Goal: Information Seeking & Learning: Learn about a topic

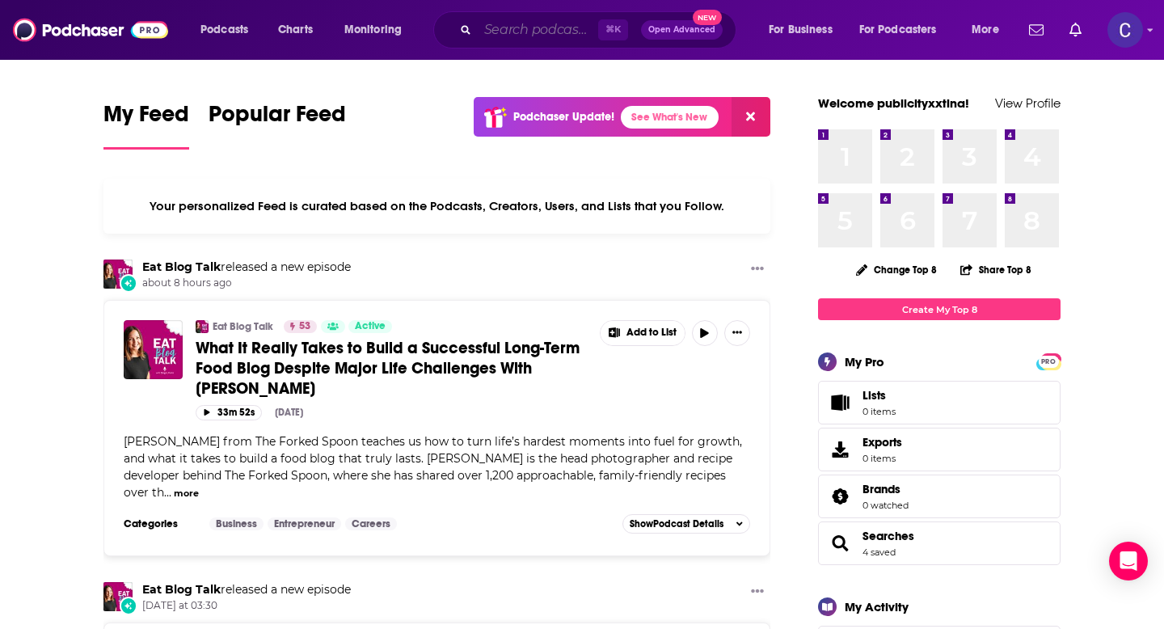
click at [550, 27] on input "Search podcasts, credits, & more..." at bounding box center [538, 30] width 120 height 26
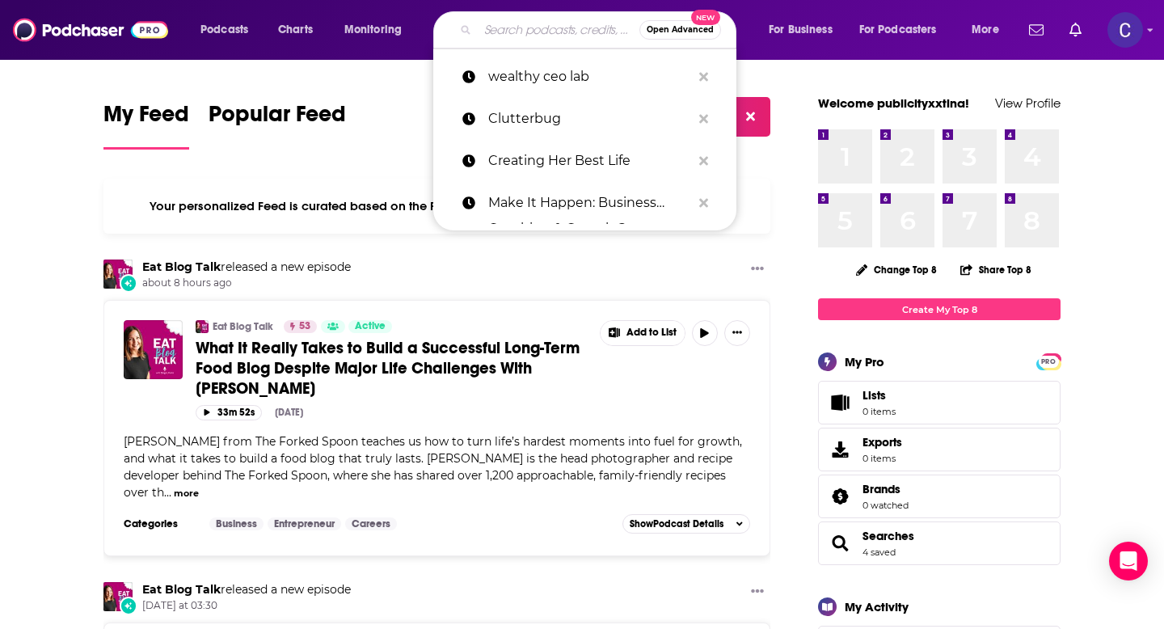
paste input "Lead with Heart"
type input "Lead with Heart"
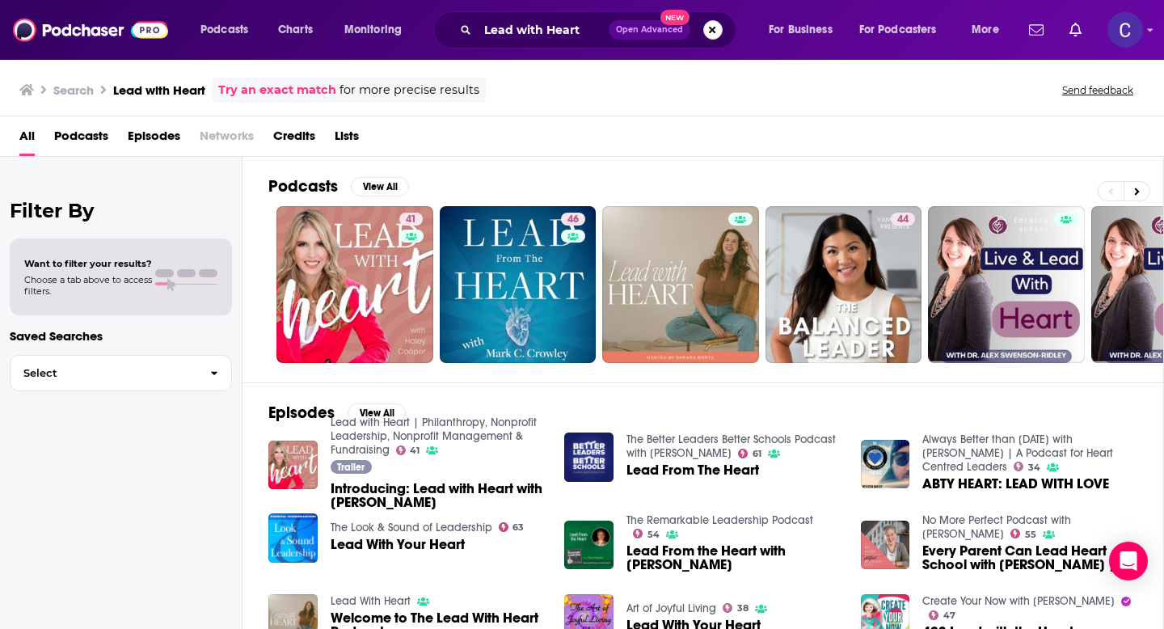
click at [714, 32] on button "Search podcasts, credits, & more..." at bounding box center [712, 29] width 19 height 19
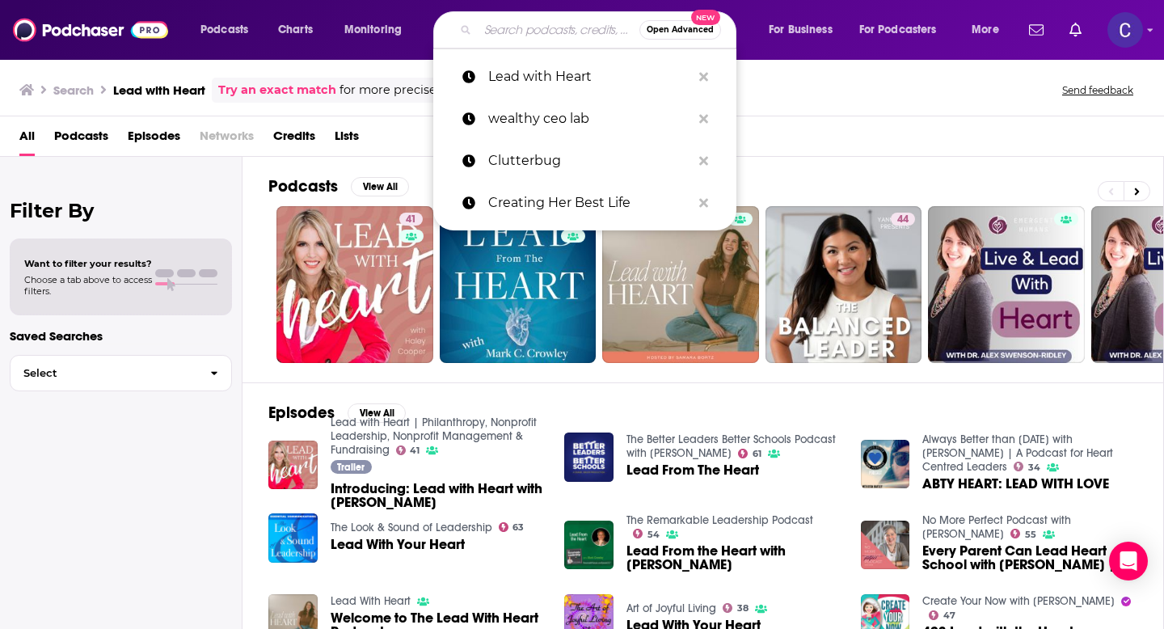
click at [502, 26] on input "Search podcasts, credits, & more..." at bounding box center [559, 30] width 162 height 26
paste input "Overcoming Distractions-Thriving with [MEDICAL_DATA], ADD"
type input "Overcoming Distractions-Thriving with [MEDICAL_DATA], ADD"
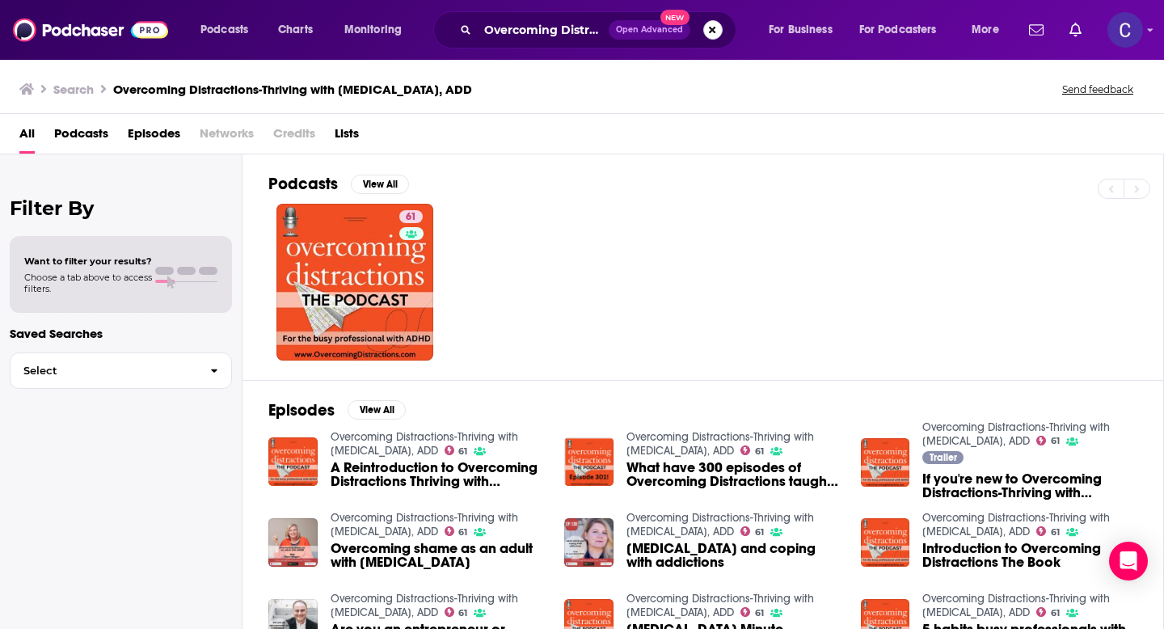
click at [714, 28] on button "Search podcasts, credits, & more..." at bounding box center [712, 29] width 19 height 19
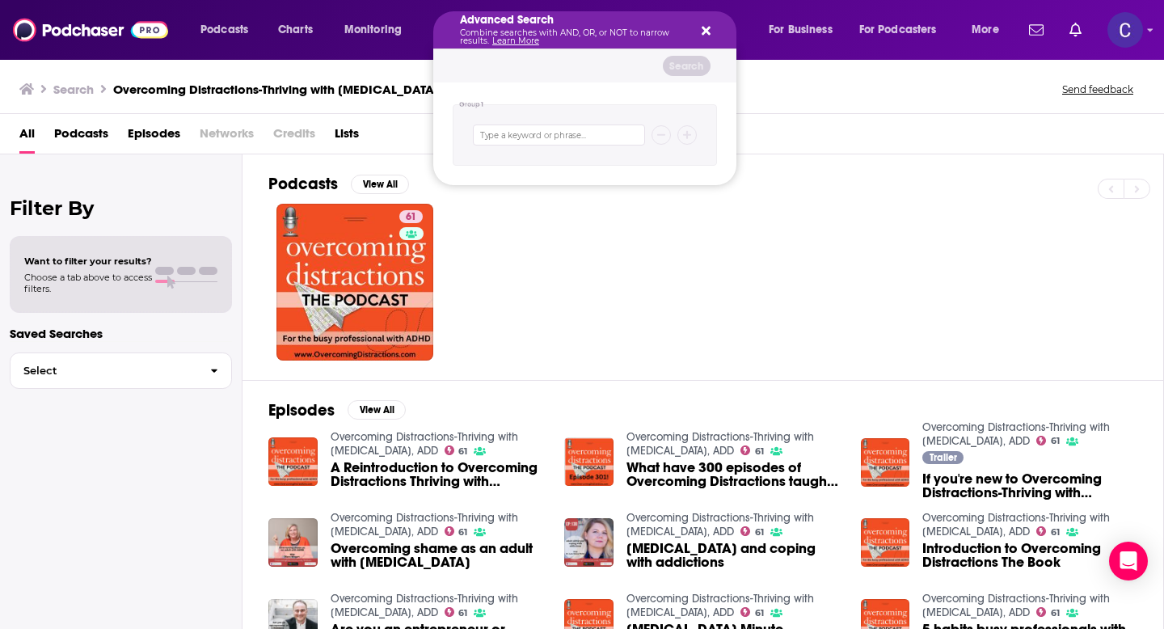
click at [706, 27] on icon "Search podcasts, credits, & more..." at bounding box center [706, 31] width 9 height 9
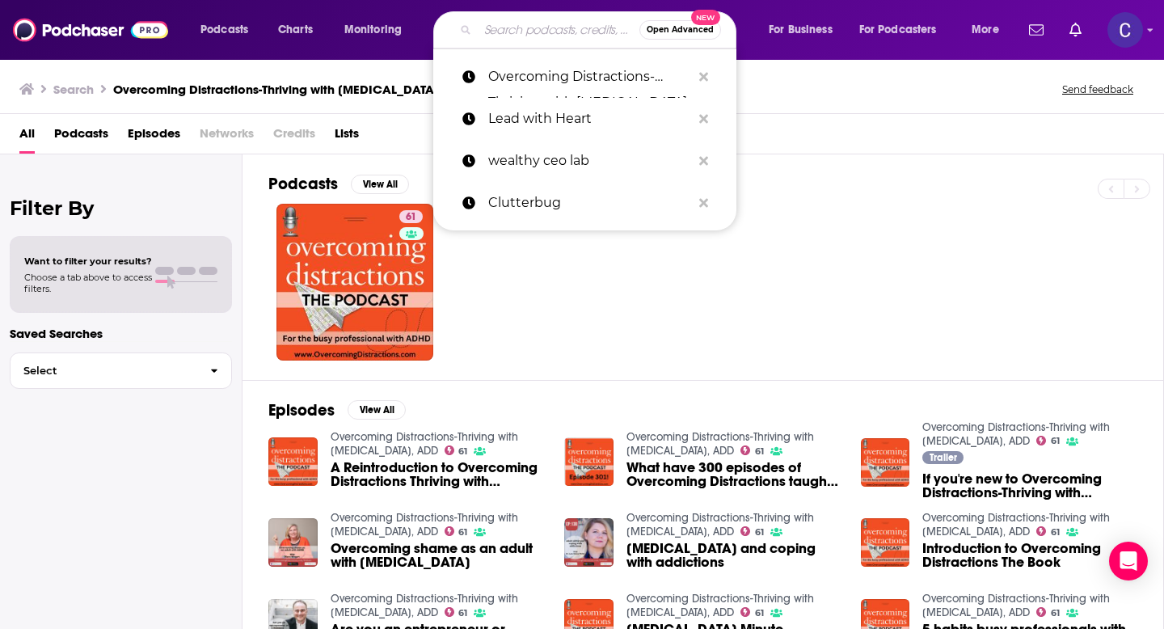
click at [543, 30] on input "Search podcasts, credits, & more..." at bounding box center [559, 30] width 162 height 26
paste input "The Mental Health Toolbox"
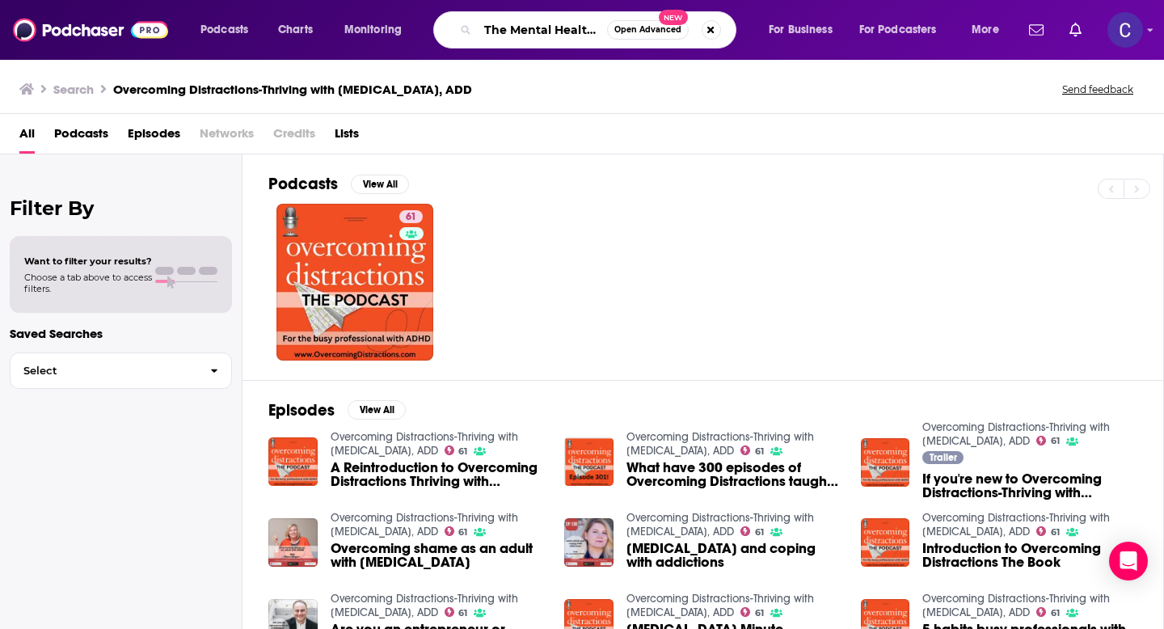
scroll to position [0, 44]
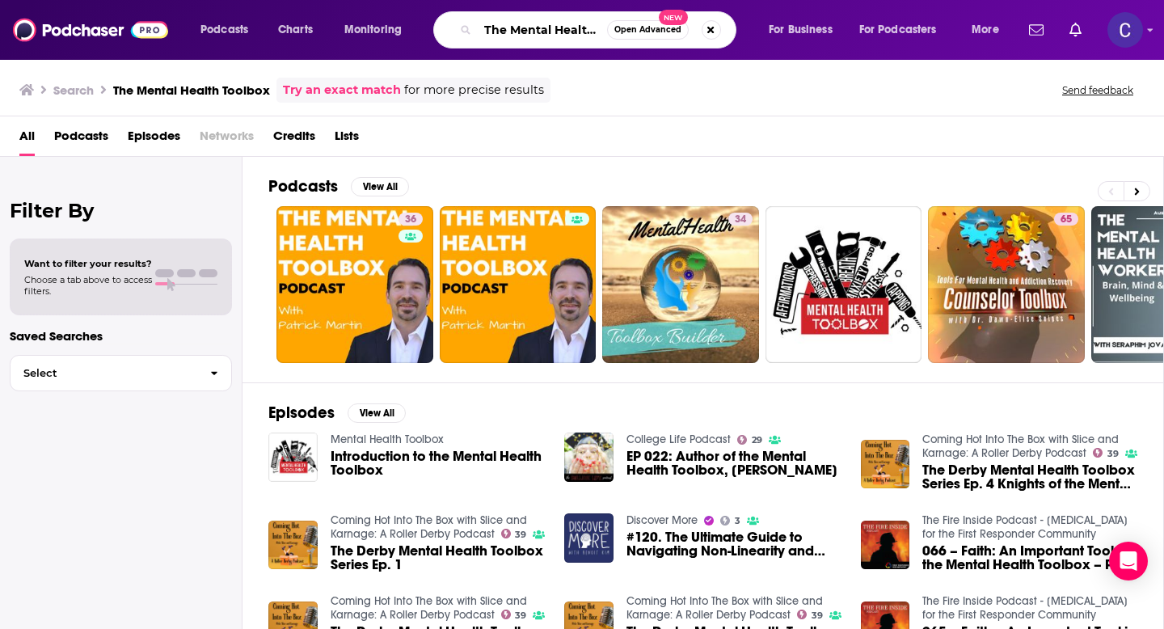
click at [499, 32] on input "The Mental Health Toolbox" at bounding box center [542, 30] width 129 height 26
paste input "Hacking your [MEDICAL_DATA]"
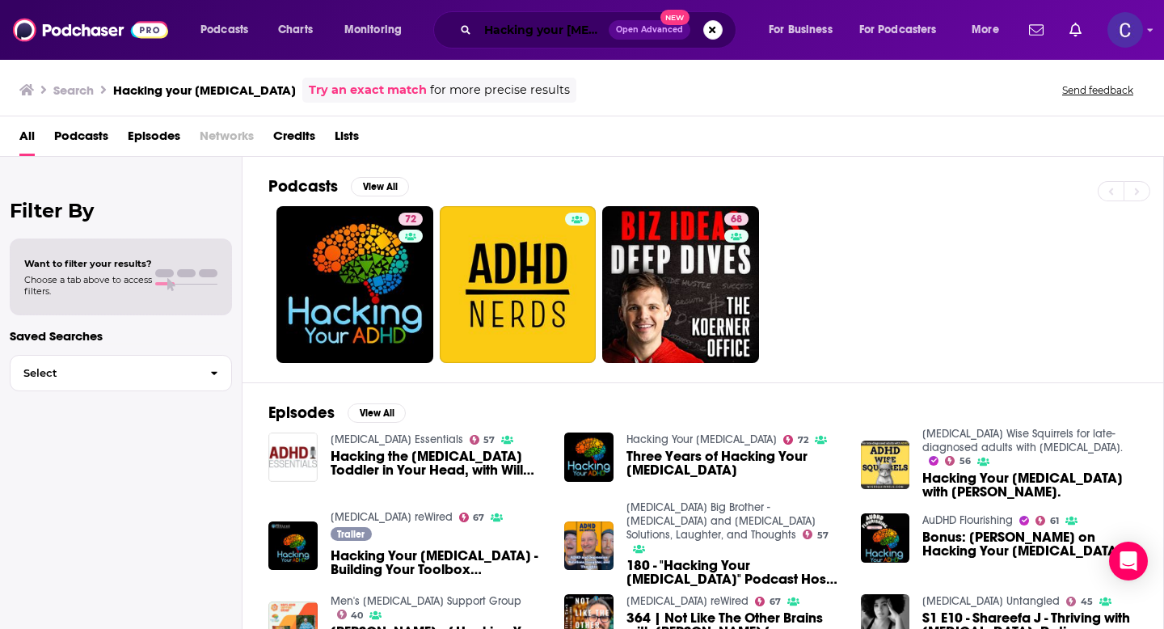
click at [543, 22] on input "Hacking your [MEDICAL_DATA]" at bounding box center [543, 30] width 131 height 26
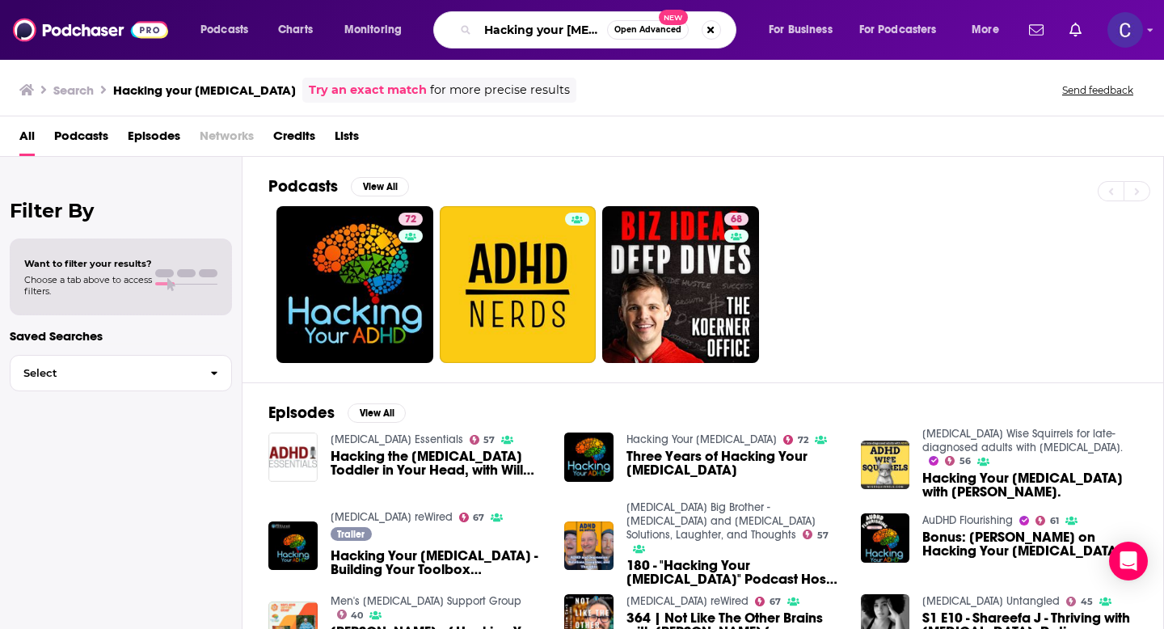
paste input "Brain [DEMOGRAPHIC_DATA]"
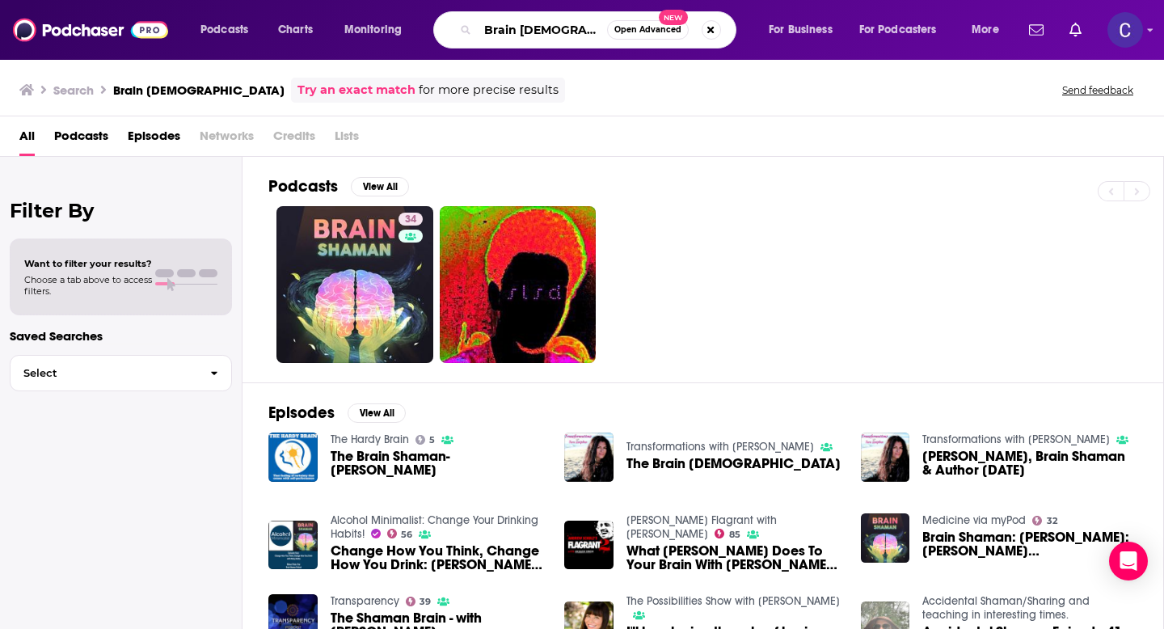
click at [541, 34] on input "Brain [DEMOGRAPHIC_DATA]" at bounding box center [542, 30] width 129 height 26
paste input "[MEDICAL_DATA] Wise Squirrels"
type input "[MEDICAL_DATA] Wise Squirrels"
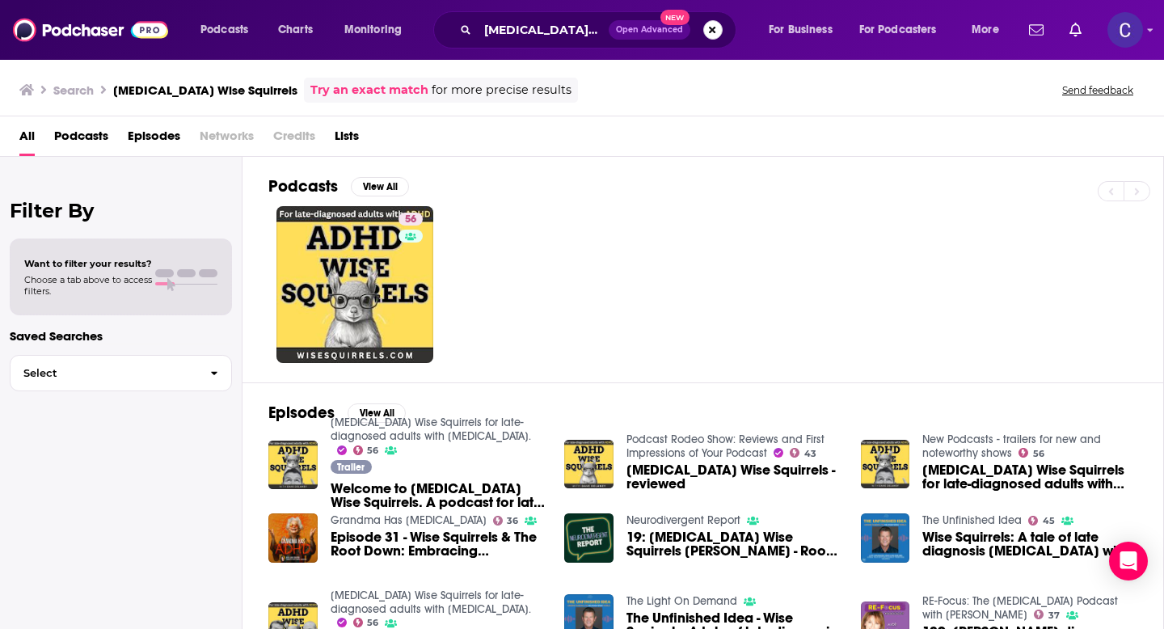
click at [714, 32] on button "Search podcasts, credits, & more..." at bounding box center [712, 29] width 19 height 19
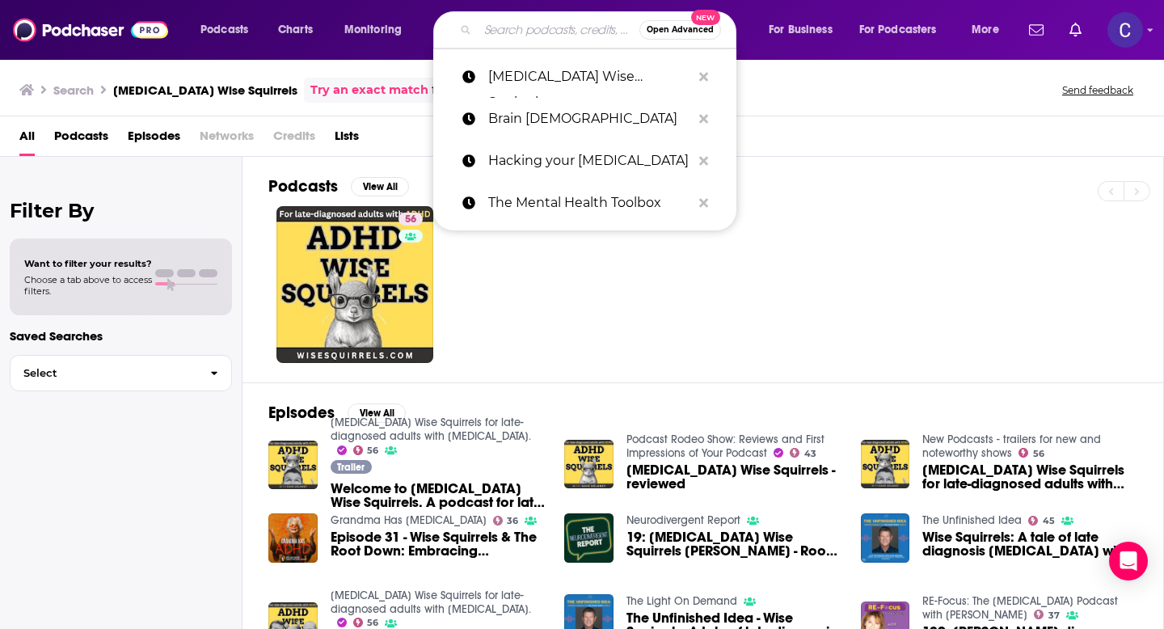
click at [545, 27] on input "Search podcasts, credits, & more..." at bounding box center [559, 30] width 162 height 26
paste input "The Therapist Thrival Guide"
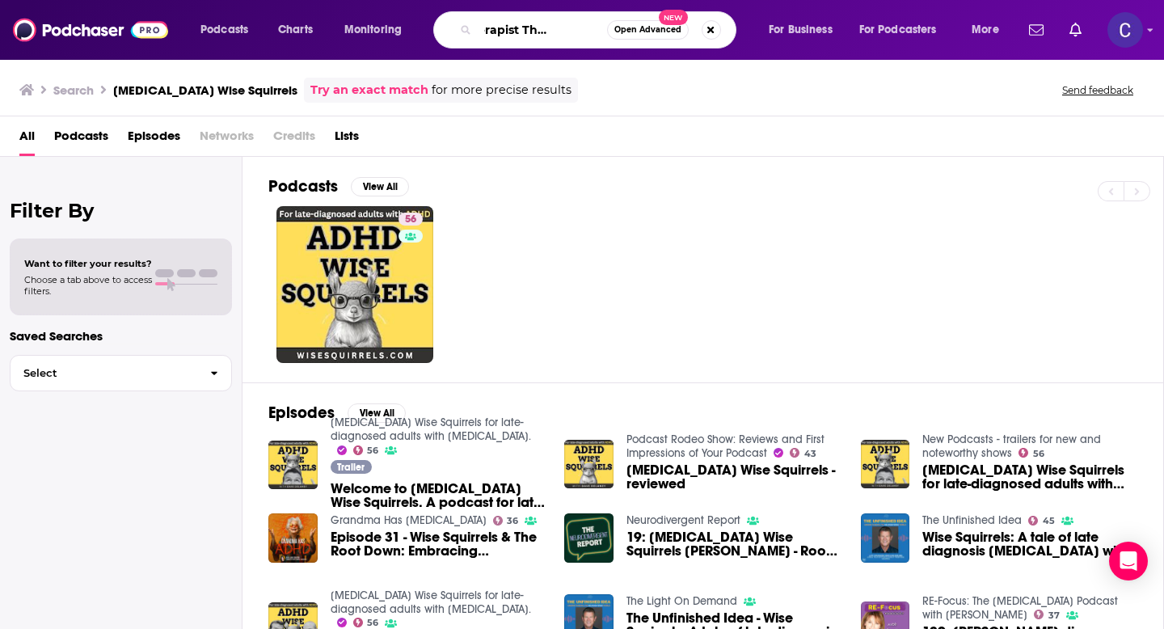
type input "The Therapist Thrival Guide"
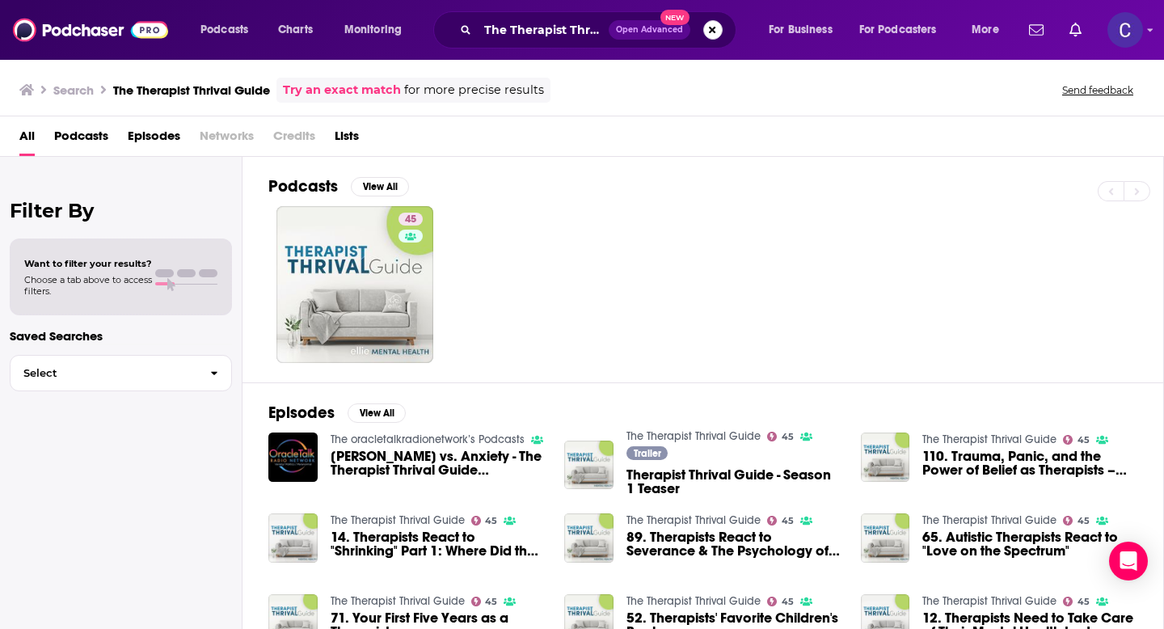
click at [708, 27] on button "Search podcasts, credits, & more..." at bounding box center [712, 29] width 19 height 19
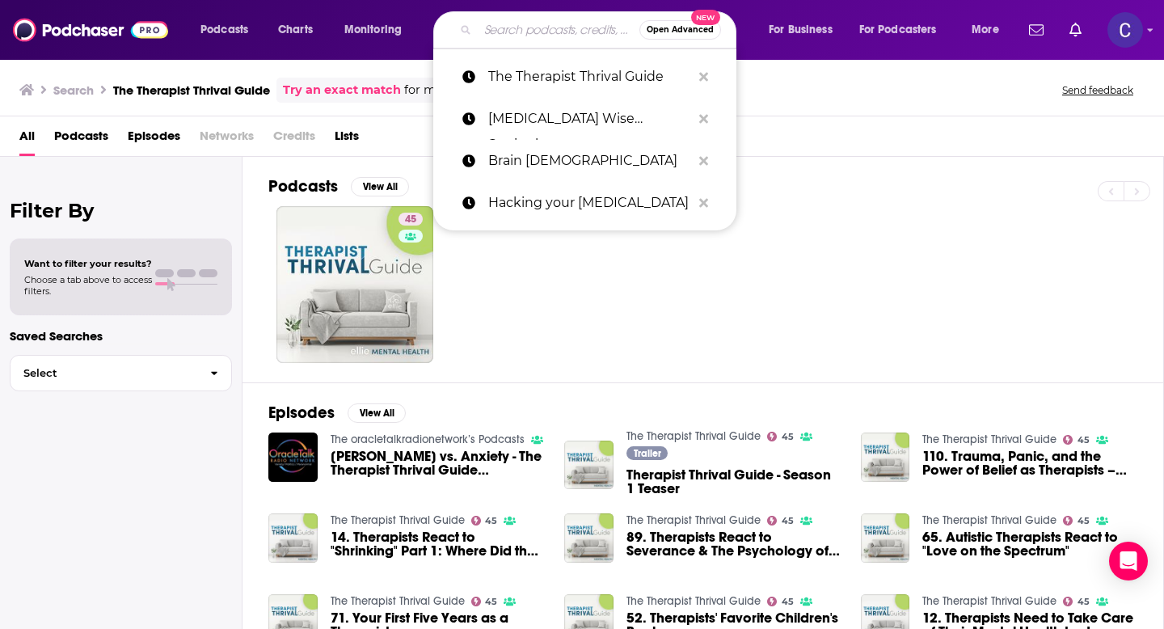
click at [582, 25] on input "Search podcasts, credits, & more..." at bounding box center [559, 30] width 162 height 26
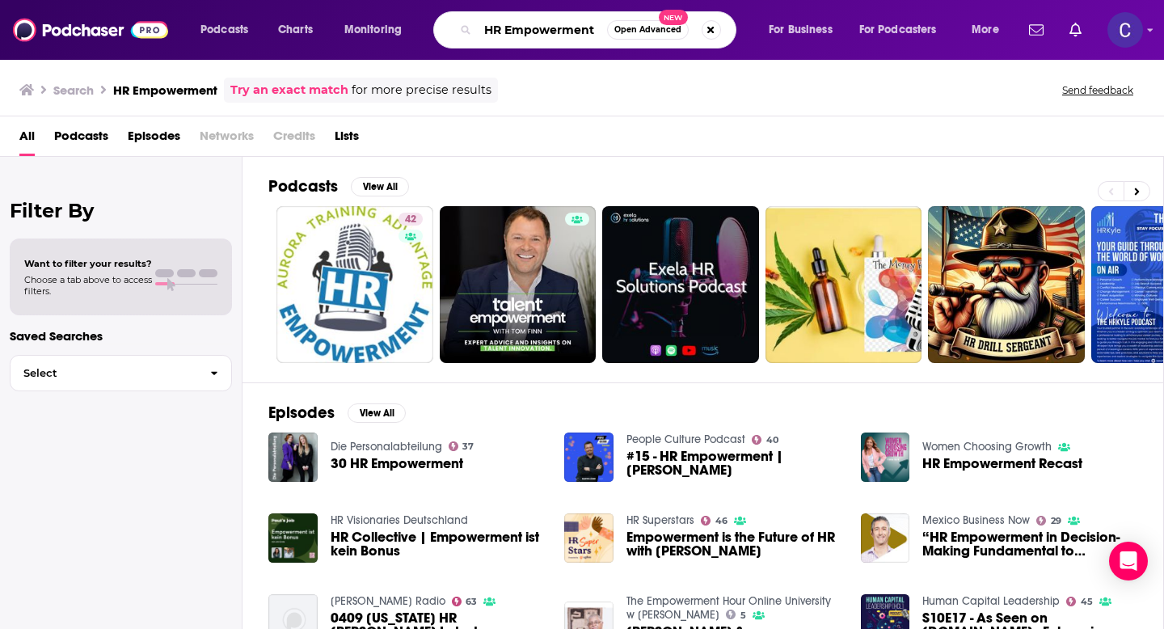
click at [542, 25] on input "HR Empowerment" at bounding box center [542, 30] width 129 height 26
paste input "Real Talk with [PERSON_NAME] and [PERSON_NAME]"
type input "Real Talk with [PERSON_NAME] and [PERSON_NAME]"
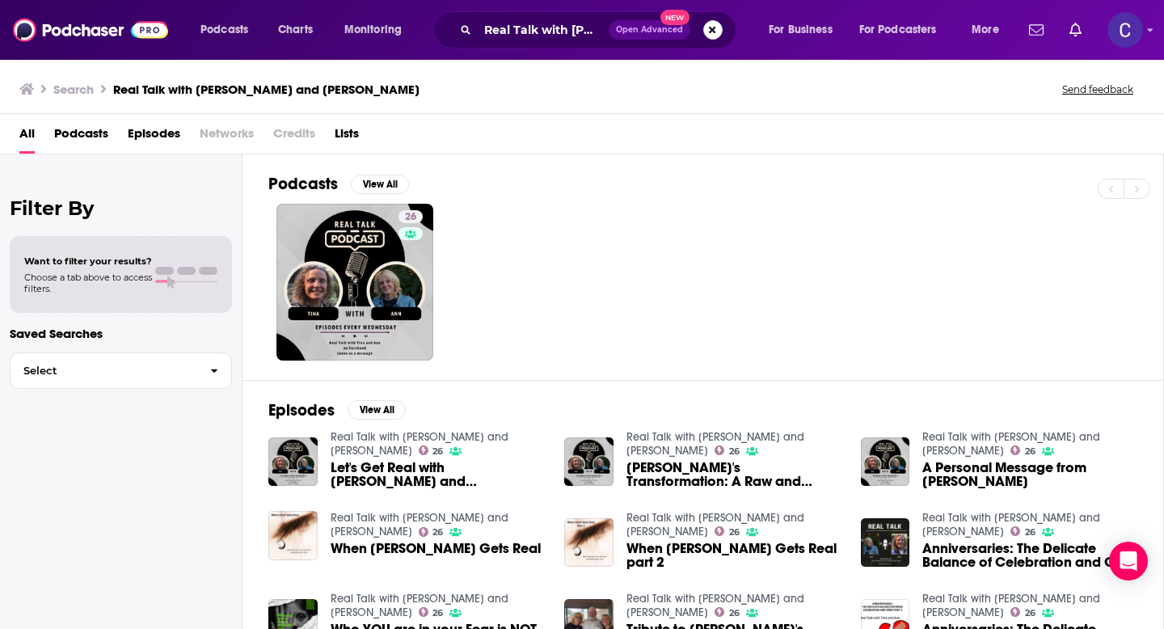
click at [714, 27] on button "Search podcasts, credits, & more..." at bounding box center [712, 29] width 19 height 19
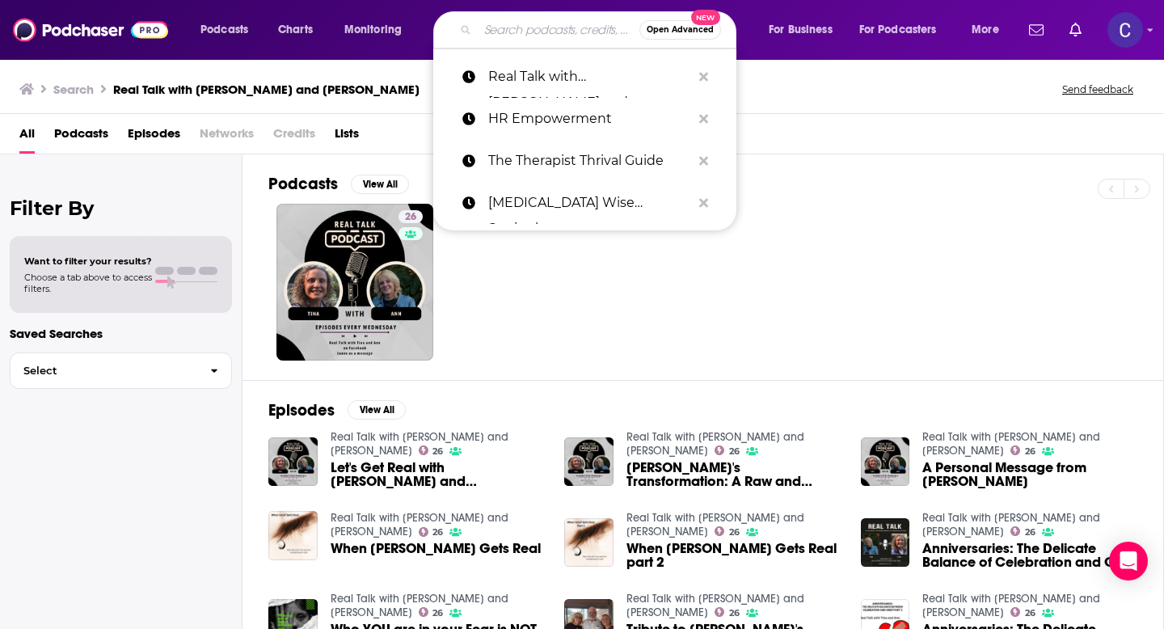
click at [540, 40] on input "Search podcasts, credits, & more..." at bounding box center [559, 30] width 162 height 26
click at [520, 29] on input "Search podcasts, credits, & more..." at bounding box center [559, 30] width 162 height 26
paste input "Abundant Practice Podcast"
type input "Abundant Practice Podcast"
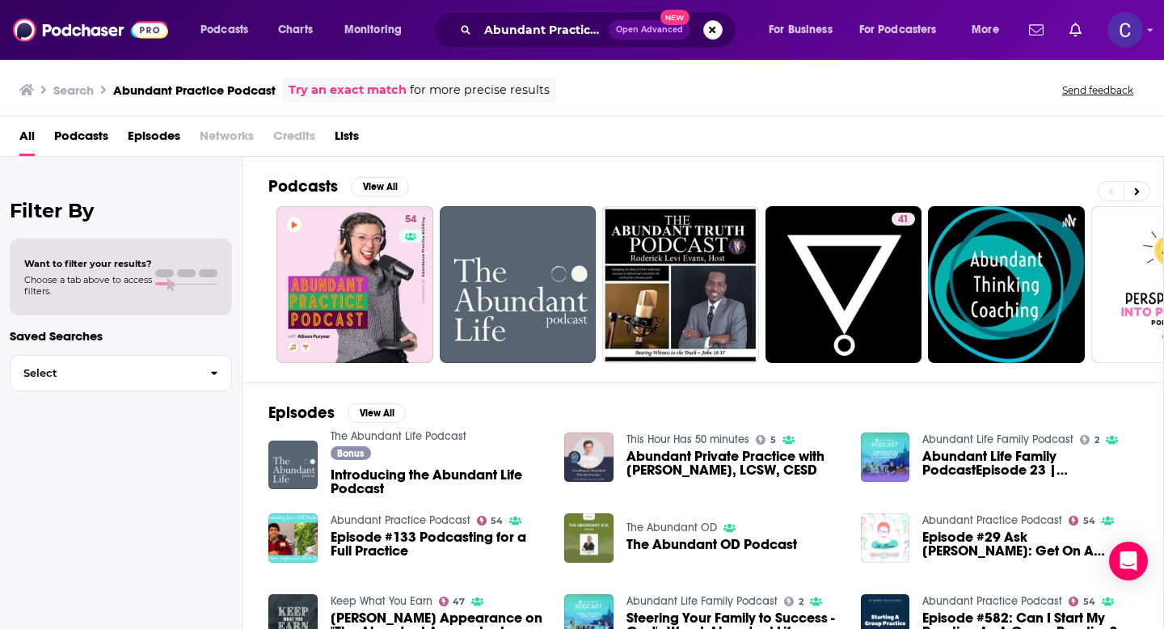
click at [718, 31] on button "Search podcasts, credits, & more..." at bounding box center [712, 29] width 19 height 19
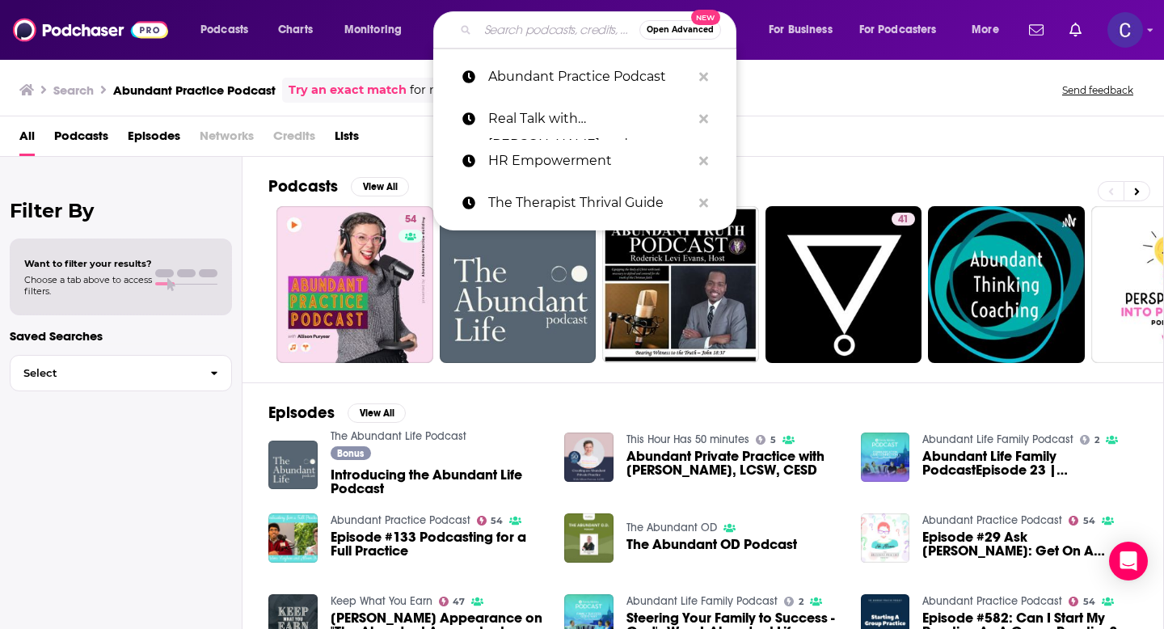
click at [573, 26] on input "Search podcasts, credits, & more..." at bounding box center [559, 30] width 162 height 26
paste input "[PERSON_NAME] Vs Anxiety!!!!!"
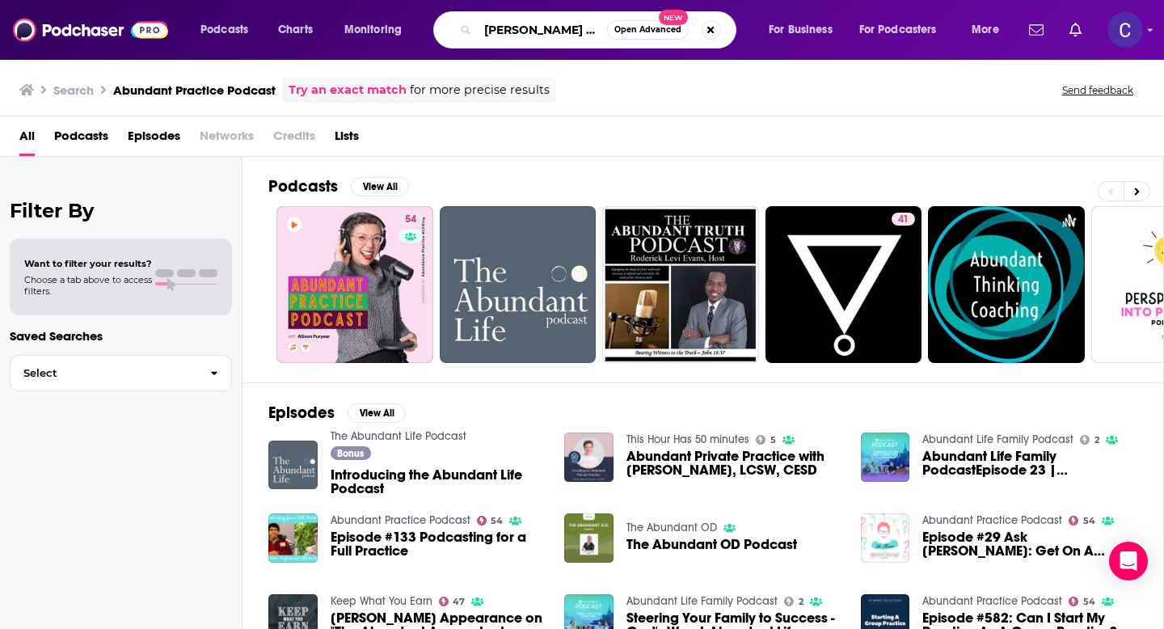
type input "[PERSON_NAME] Vs Anxiety!!!!!"
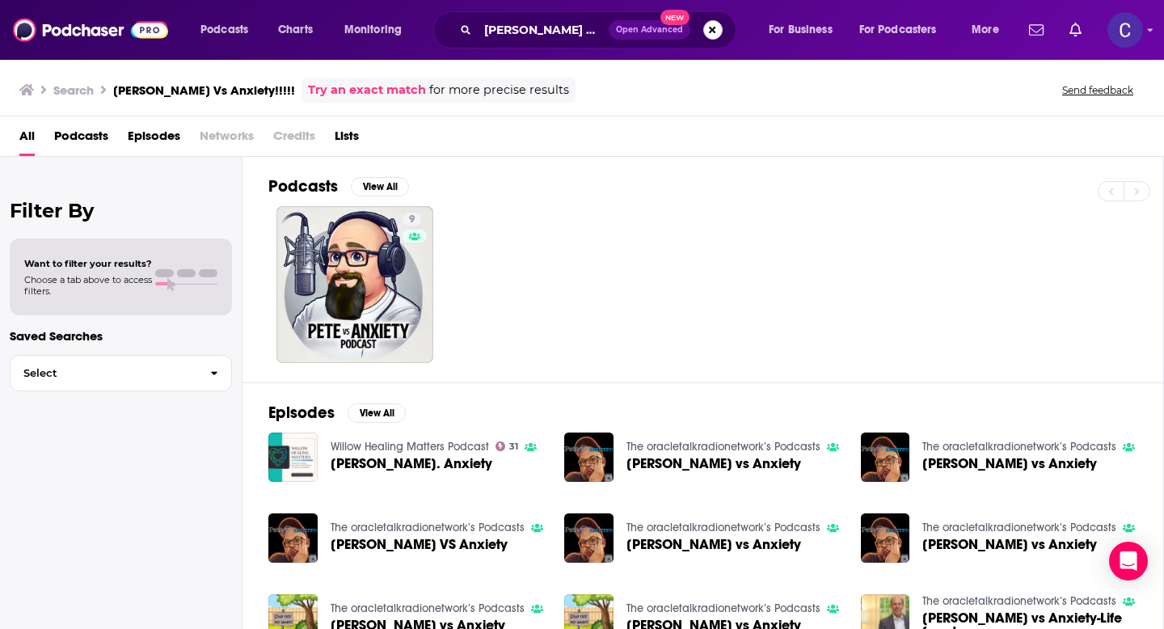
click at [709, 33] on button "Search podcasts, credits, & more..." at bounding box center [712, 29] width 19 height 19
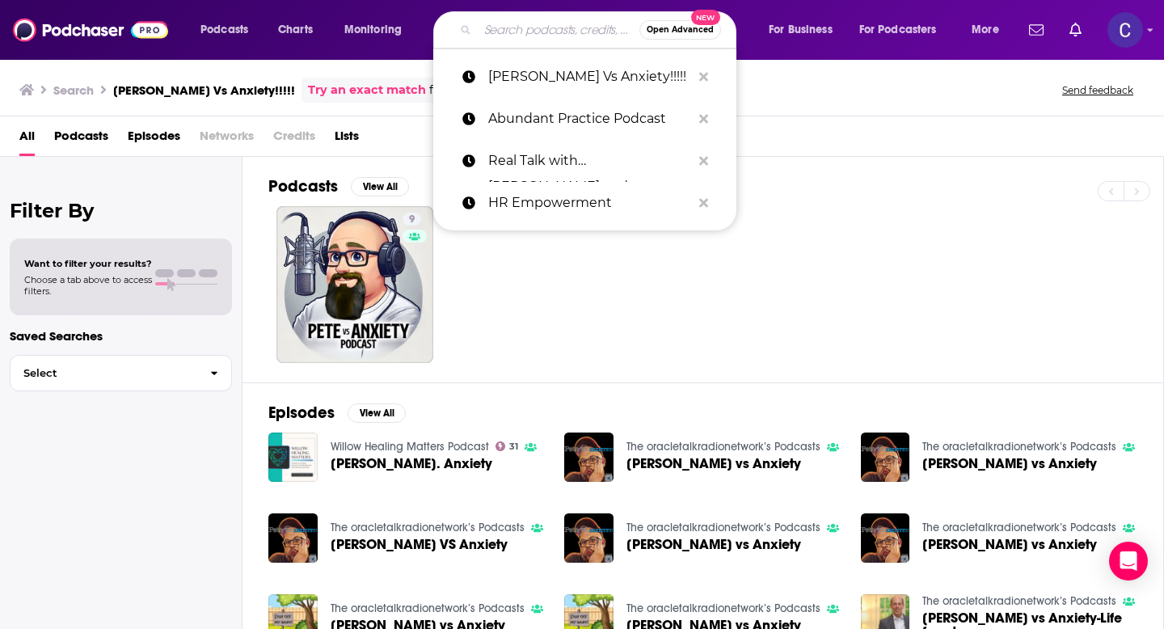
click at [520, 30] on input "Search podcasts, credits, & more..." at bounding box center [559, 30] width 162 height 26
paste input "FULFILLMENT THERAPY"
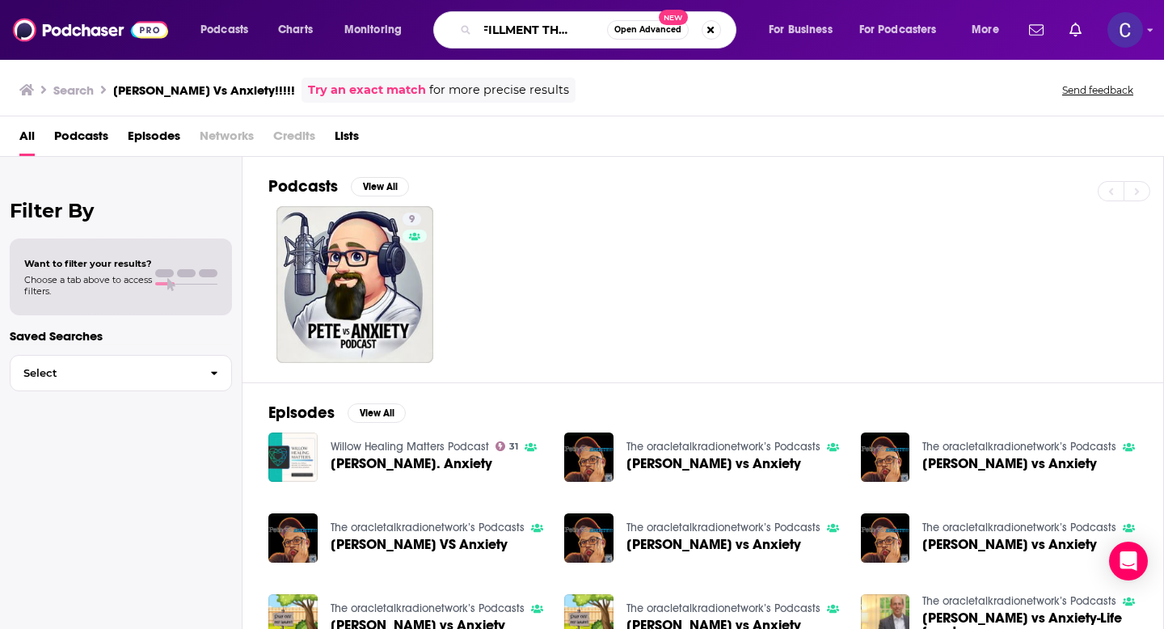
type input "FULFILLMENT THERAPY"
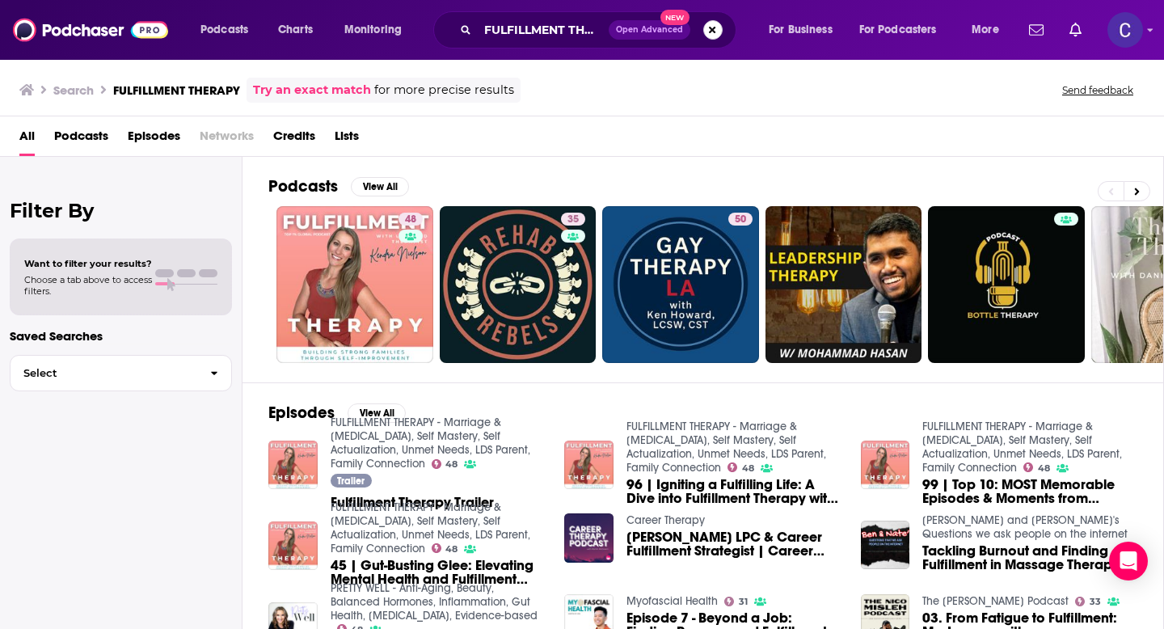
click at [714, 24] on button "Search podcasts, credits, & more..." at bounding box center [712, 29] width 19 height 19
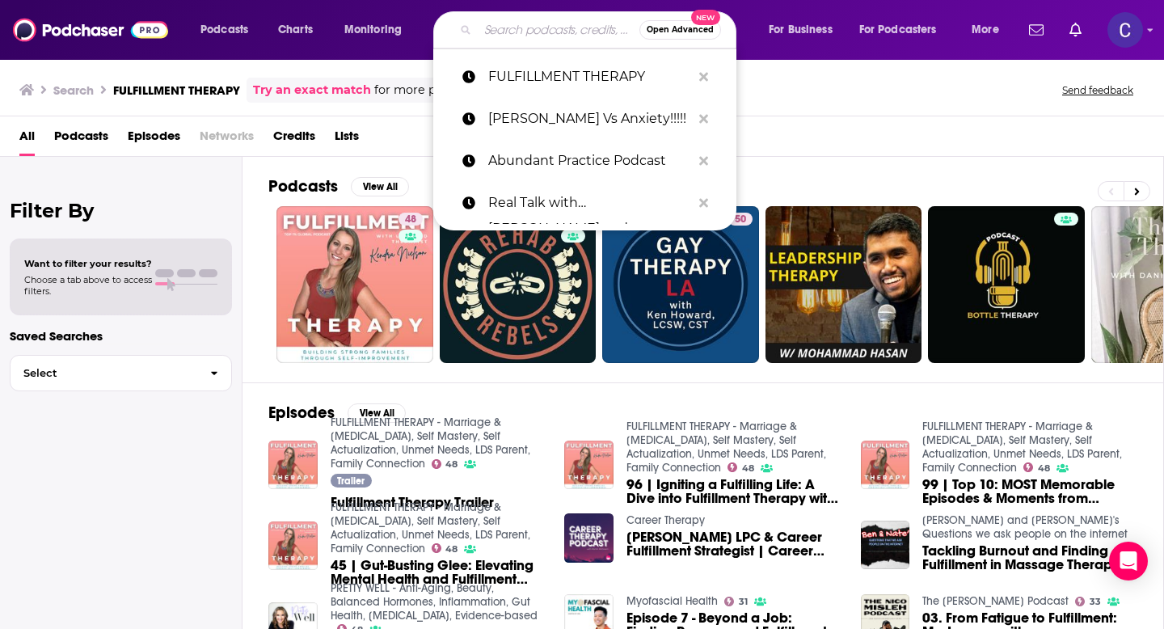
click at [541, 27] on input "Search podcasts, credits, & more..." at bounding box center [559, 30] width 162 height 26
paste input "Resilient Entrepreneurs"
type input "Resilient Entrepreneurs"
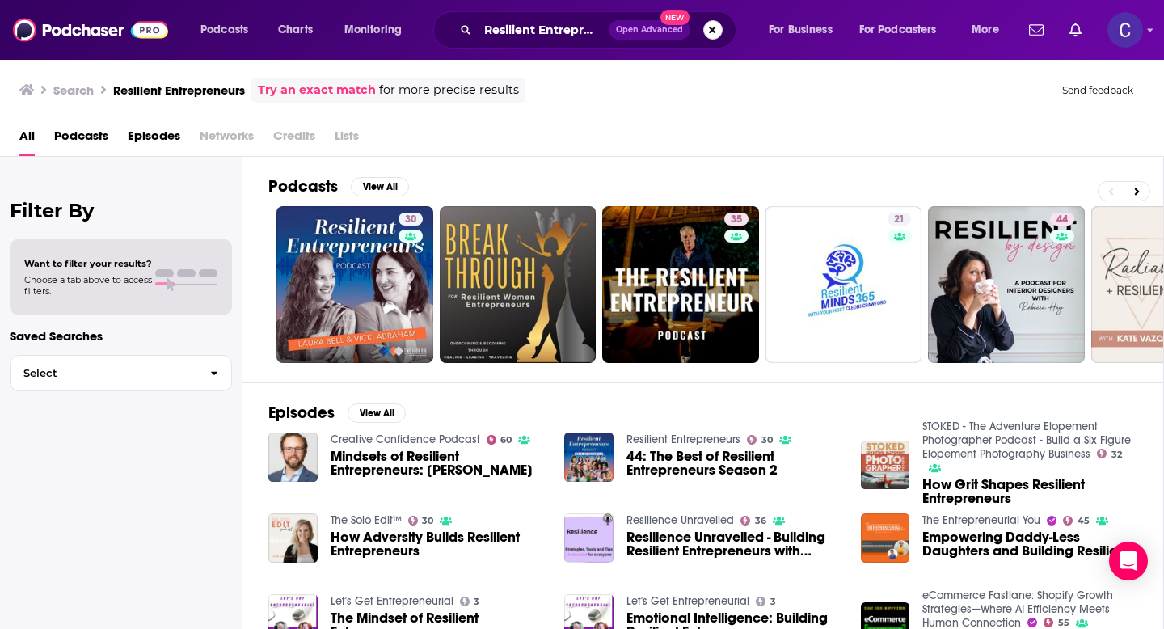
click at [713, 29] on button "Search podcasts, credits, & more..." at bounding box center [712, 29] width 19 height 19
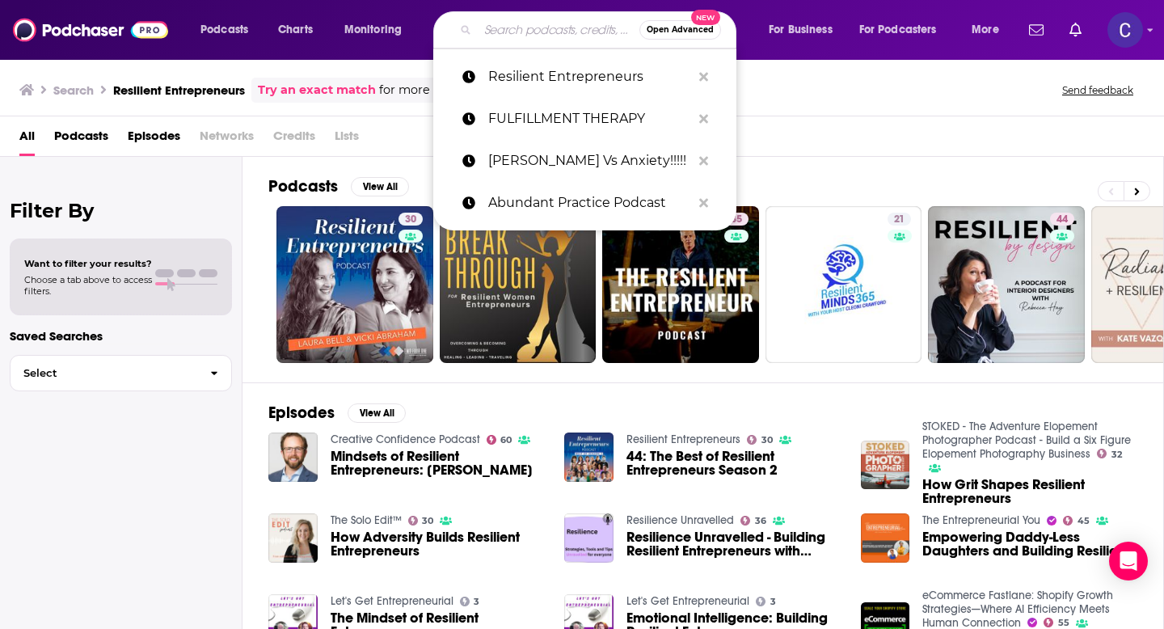
click at [561, 28] on input "Search podcasts, credits, & more..." at bounding box center [559, 30] width 162 height 26
paste input "The BraveHearted Woman"
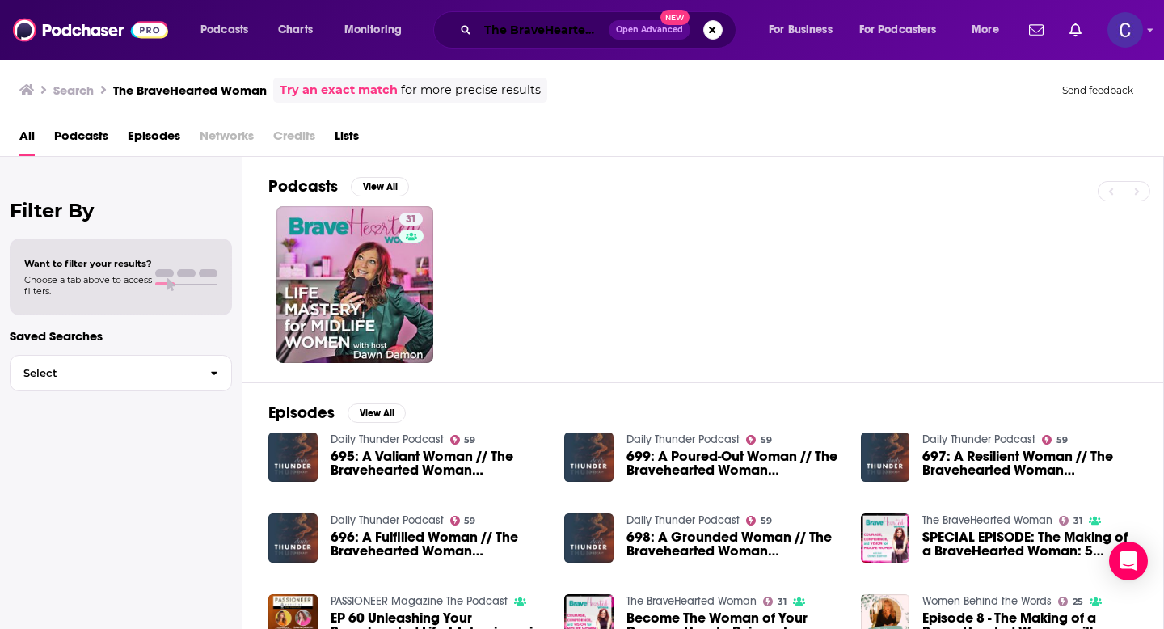
click at [566, 27] on input "The BraveHearted Woman" at bounding box center [543, 30] width 131 height 26
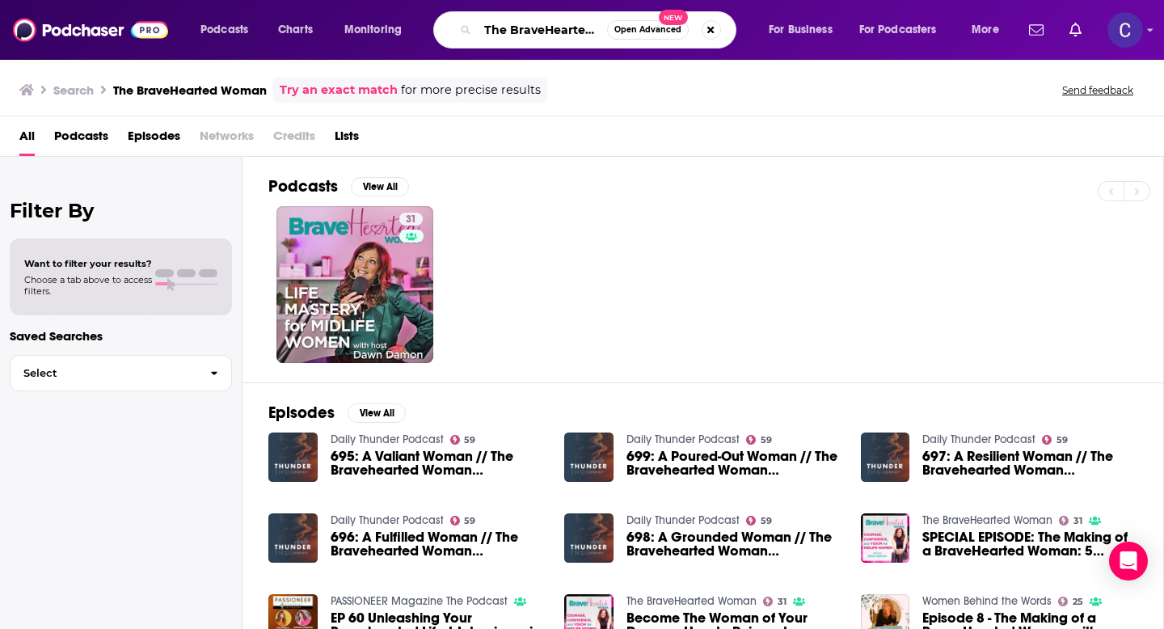
paste input "Neurodiversity Podcast"
type input "Neurodiversity Podcast"
